Goal: Transaction & Acquisition: Purchase product/service

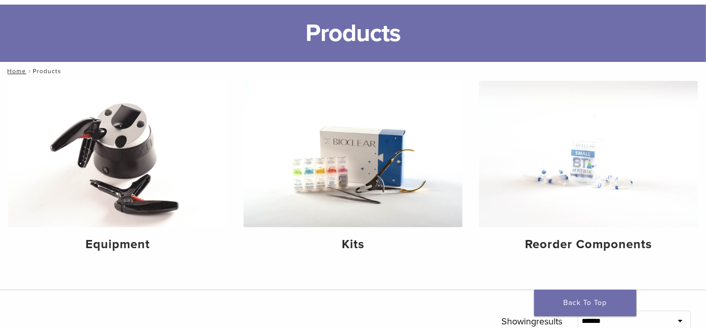
scroll to position [153, 0]
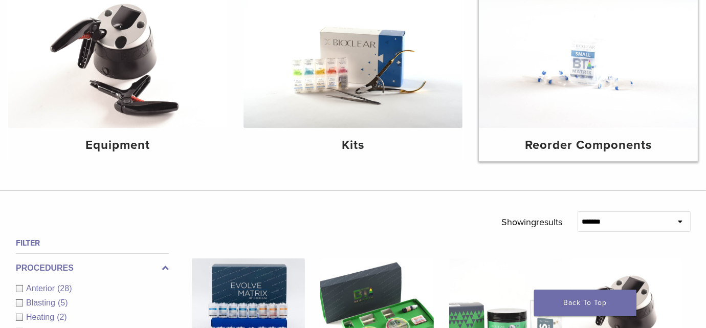
click at [566, 144] on h4 "Reorder Components" at bounding box center [588, 145] width 203 height 18
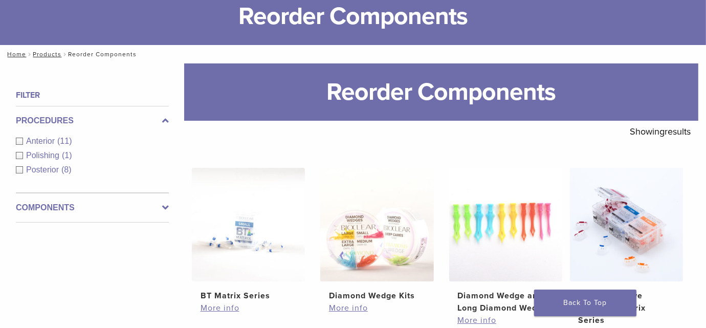
scroll to position [102, 0]
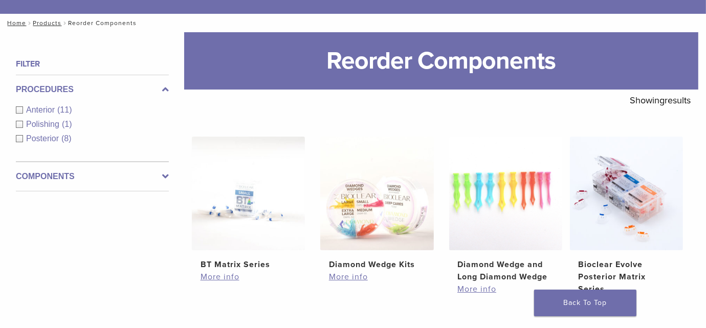
click at [18, 137] on div "Posterior (8)" at bounding box center [92, 139] width 153 height 12
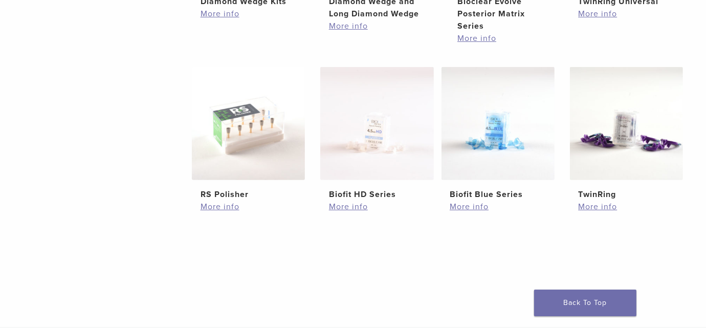
scroll to position [358, 0]
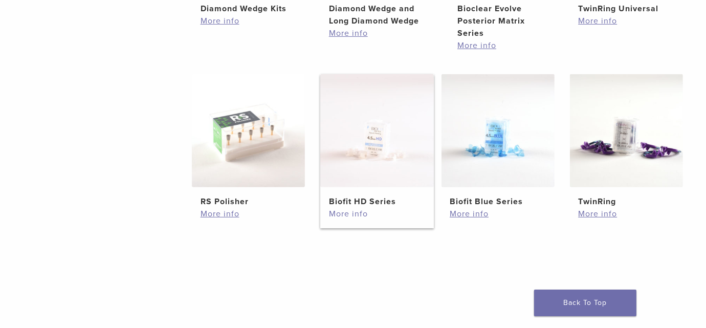
click at [353, 208] on link "More info" at bounding box center [377, 214] width 96 height 12
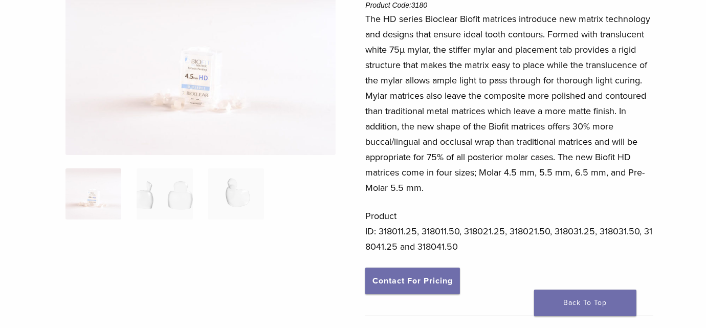
scroll to position [102, 0]
